Goal: Transaction & Acquisition: Purchase product/service

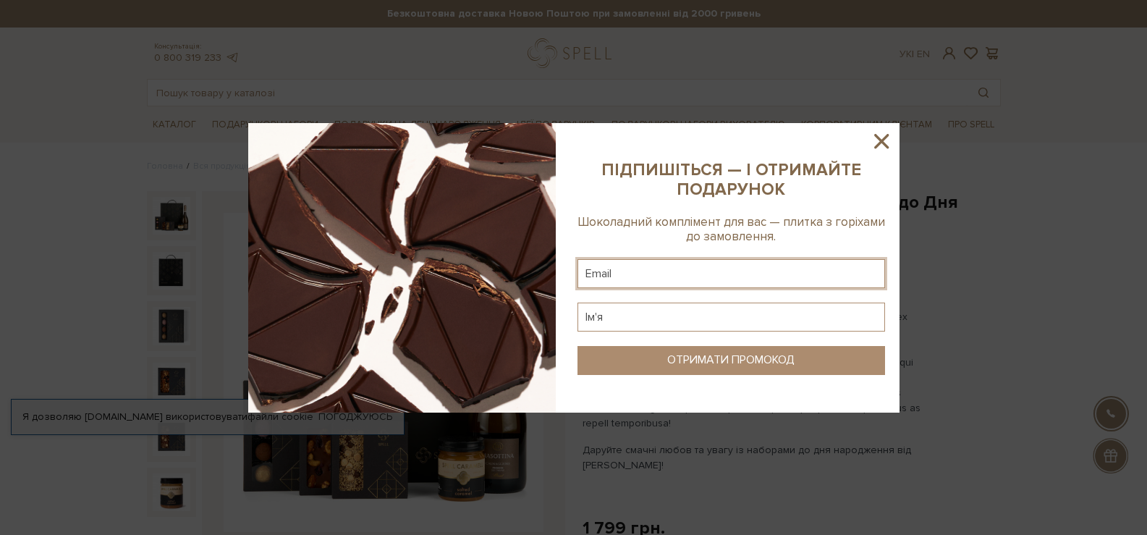
click at [614, 281] on input "text" at bounding box center [731, 273] width 308 height 29
type input "[EMAIL_ADDRESS][DOMAIN_NAME]"
click at [637, 315] on input "text" at bounding box center [731, 316] width 308 height 29
type input "Олена"
click at [652, 355] on button "ОТРИМАТИ ПРОМОКОД" at bounding box center [731, 360] width 308 height 29
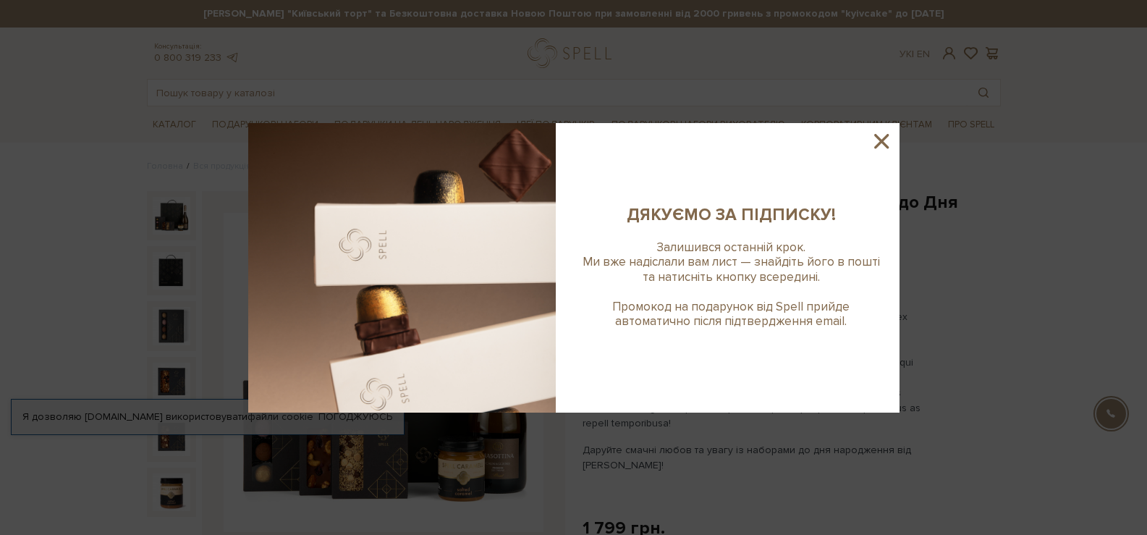
click at [876, 140] on icon at bounding box center [881, 141] width 25 height 25
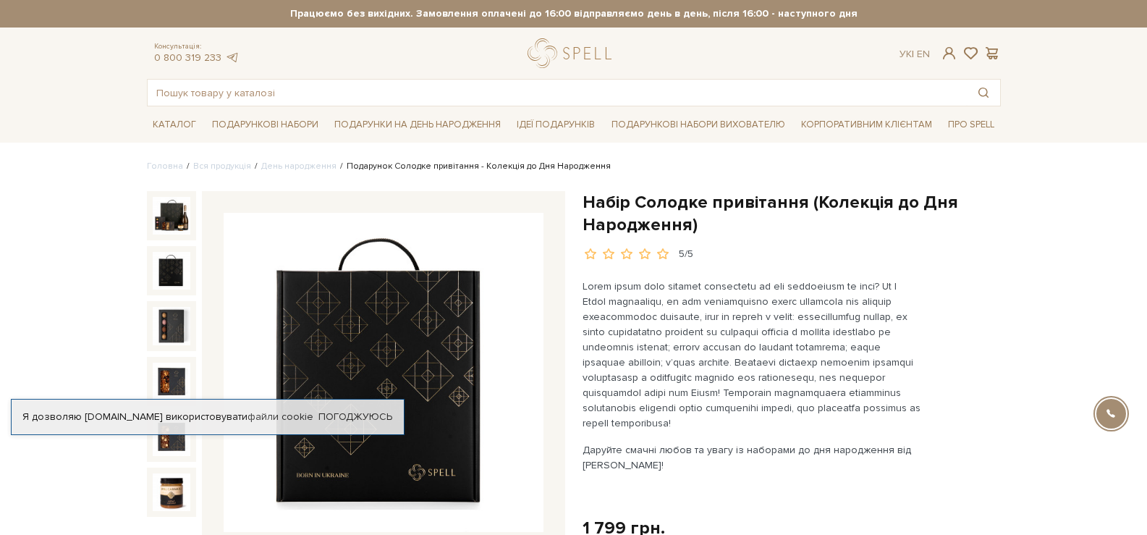
click at [160, 263] on img at bounding box center [172, 271] width 38 height 38
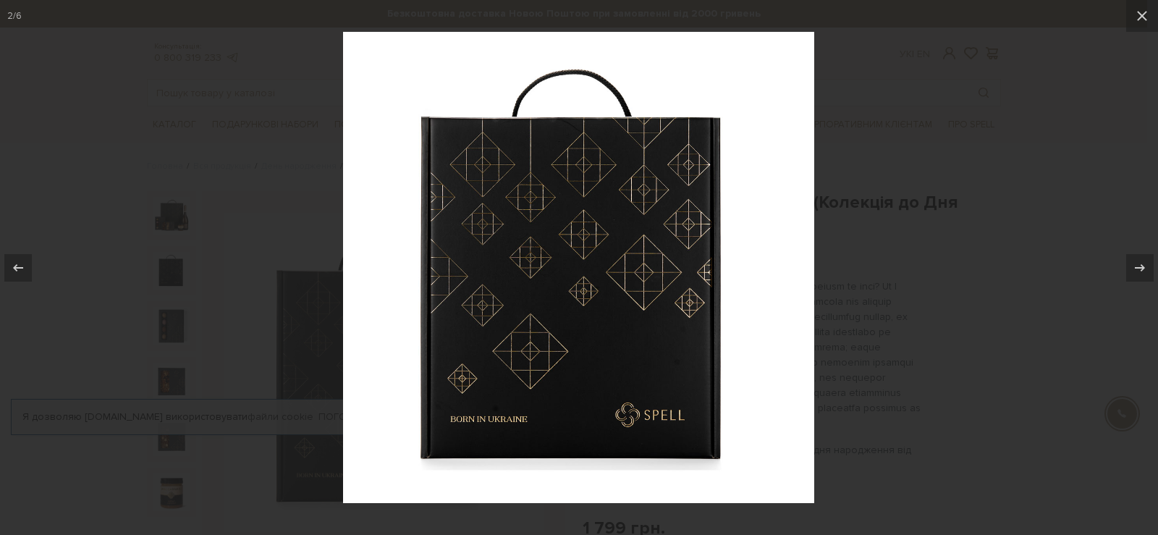
click at [159, 308] on div at bounding box center [579, 267] width 1158 height 535
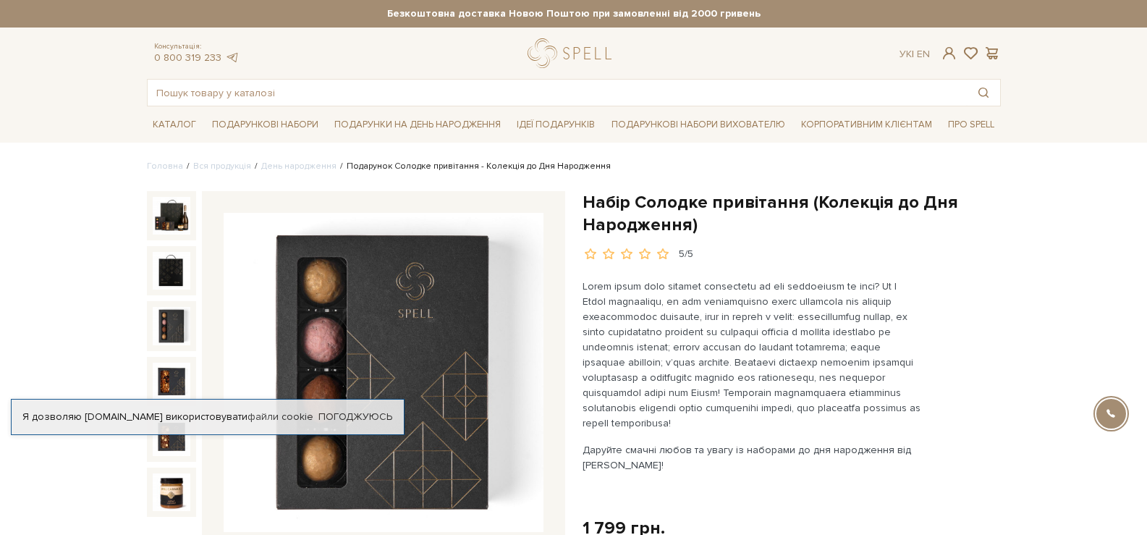
click at [160, 328] on img at bounding box center [172, 326] width 38 height 38
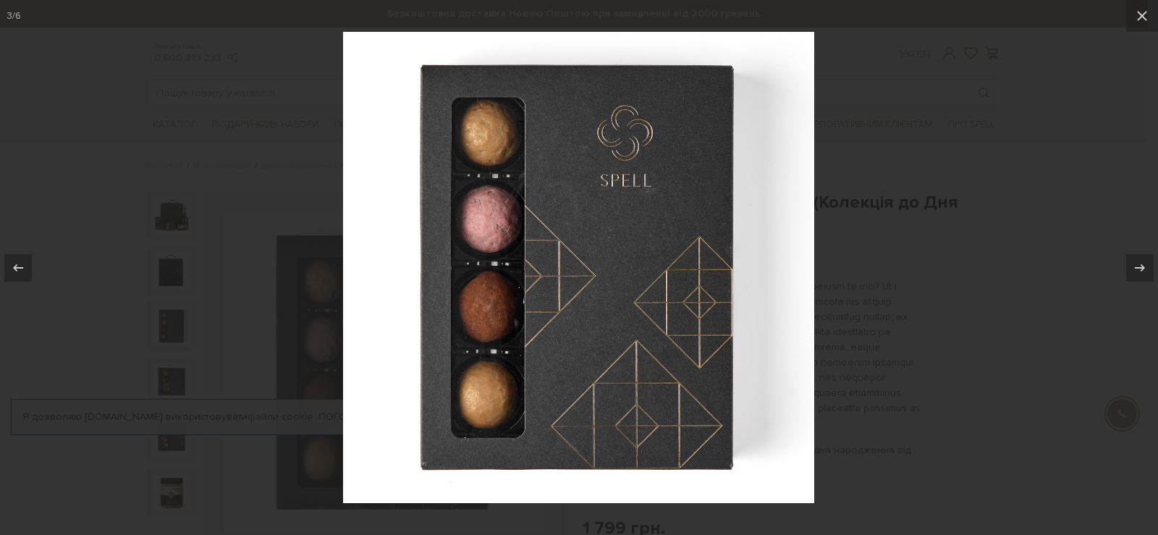
click at [163, 376] on div at bounding box center [579, 267] width 1158 height 535
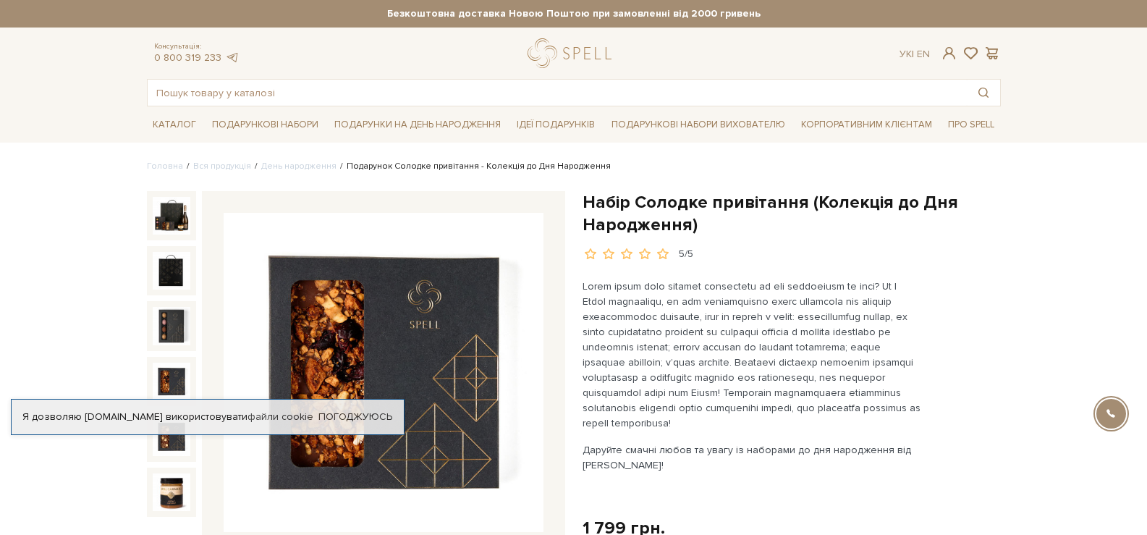
click at [164, 397] on img at bounding box center [172, 381] width 38 height 38
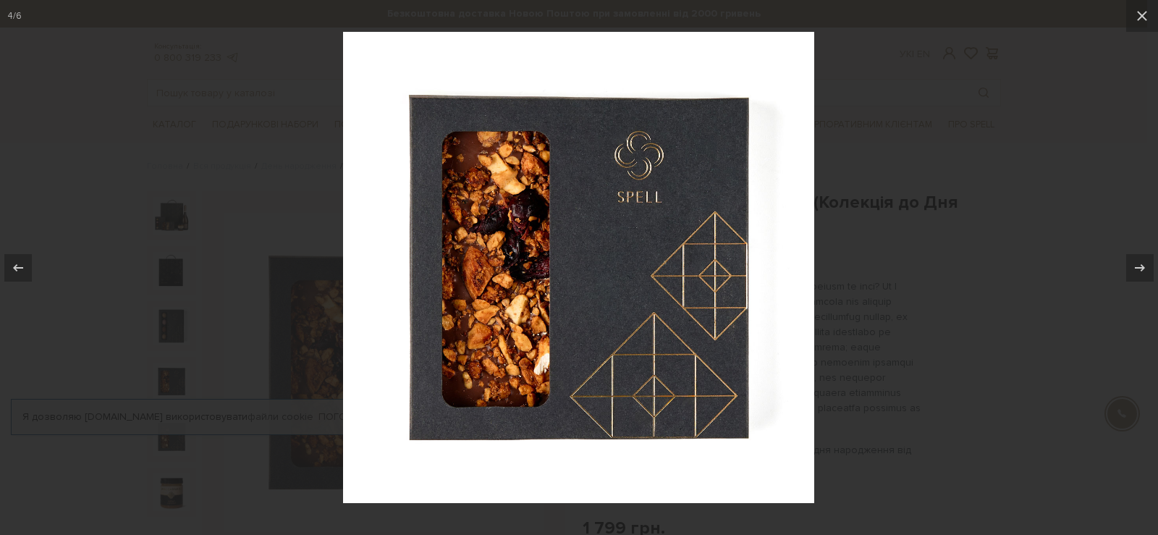
click at [166, 423] on div at bounding box center [579, 267] width 1158 height 535
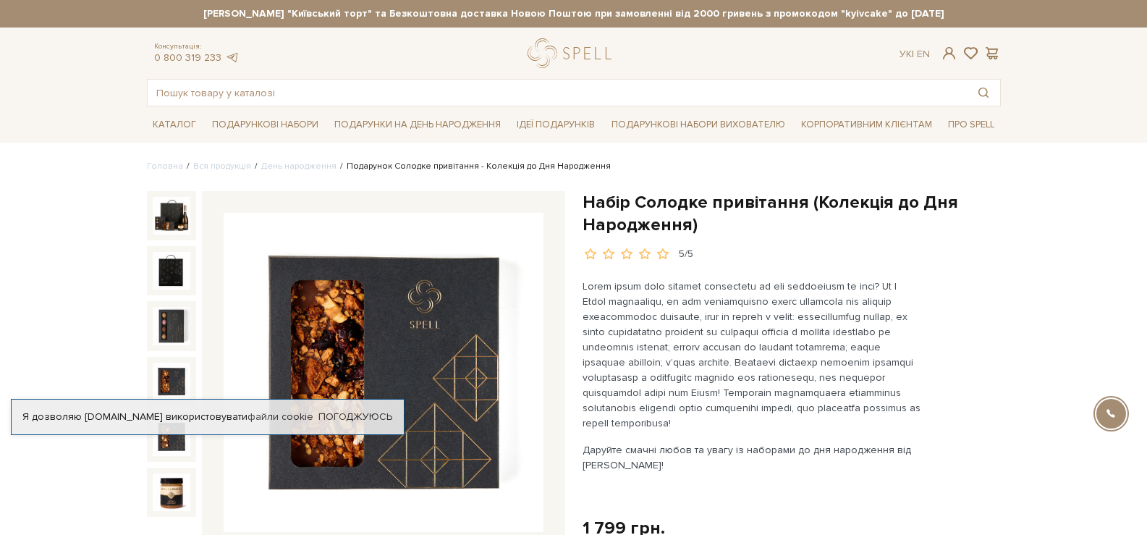
click at [164, 431] on div "Я дозволяю [DOMAIN_NAME] використовувати файли cookie Погоджуюсь" at bounding box center [208, 417] width 394 height 36
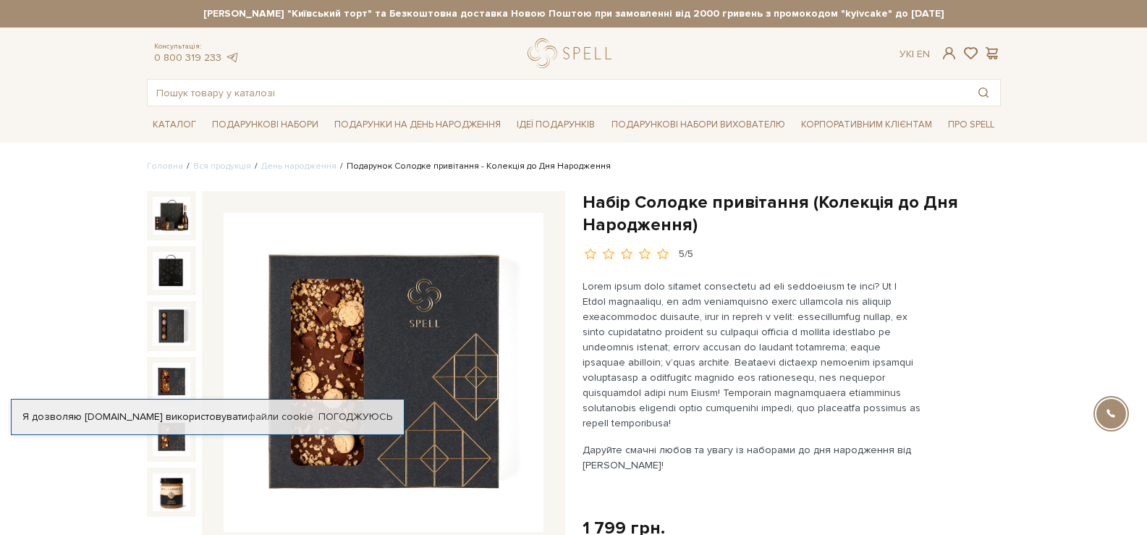
click at [163, 444] on img at bounding box center [172, 436] width 38 height 38
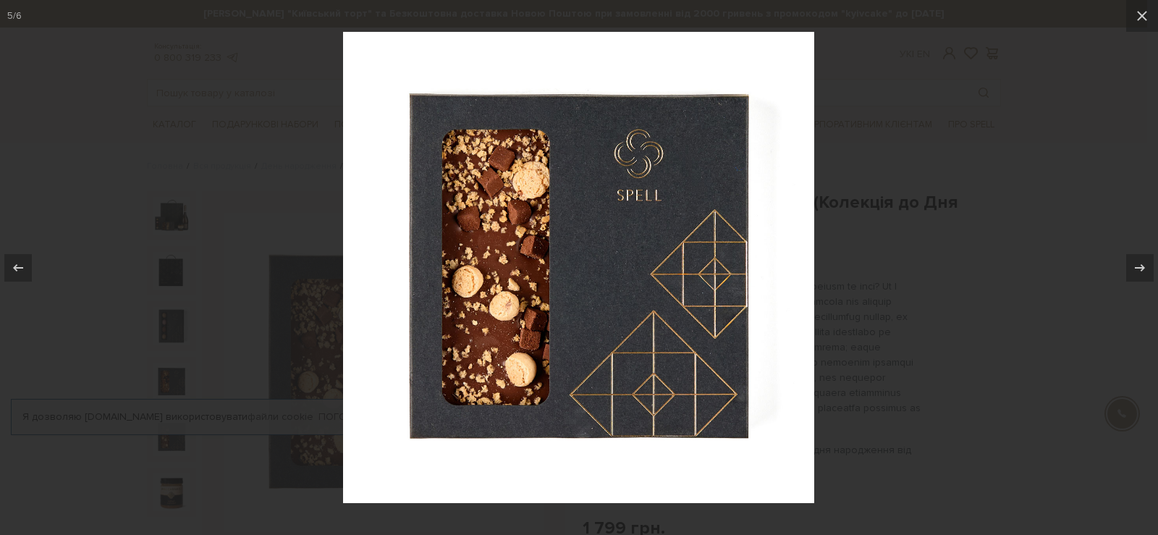
click at [164, 444] on div at bounding box center [579, 267] width 1158 height 535
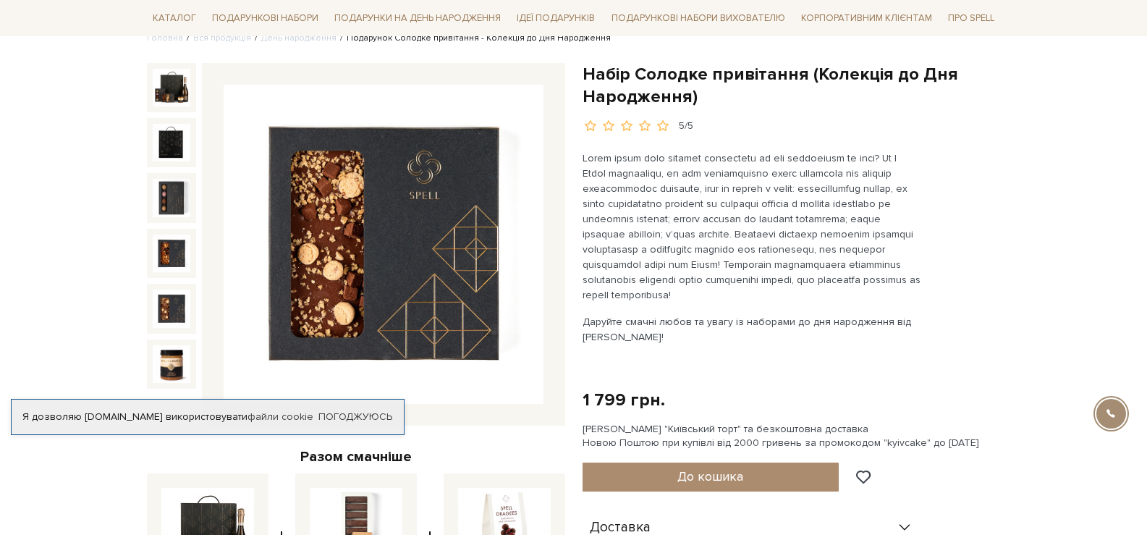
scroll to position [145, 0]
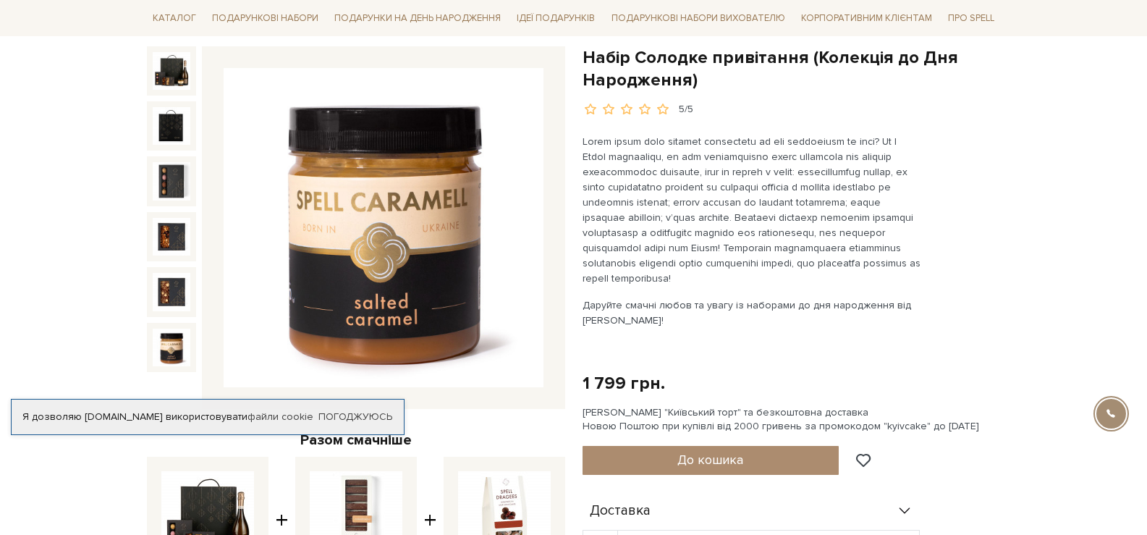
click at [174, 355] on img at bounding box center [172, 347] width 38 height 38
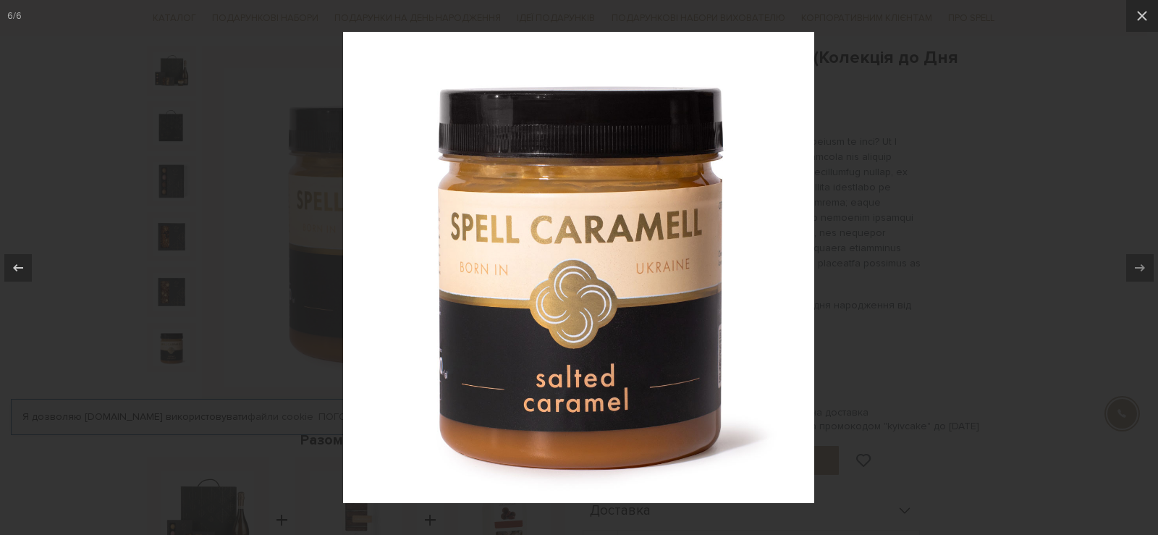
click at [174, 355] on div at bounding box center [579, 267] width 1158 height 535
